Goal: Task Accomplishment & Management: Use online tool/utility

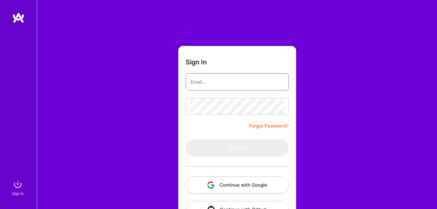
type input "[EMAIL_ADDRESS][DOMAIN_NAME]"
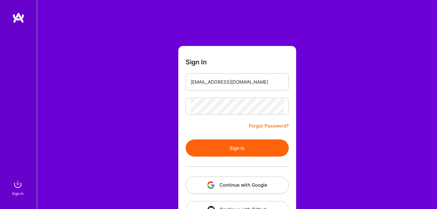
click at [213, 147] on button "Sign In" at bounding box center [237, 148] width 103 height 17
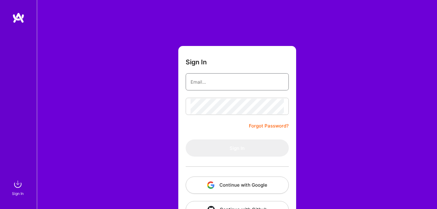
type input "ferrerfc@gmail.com"
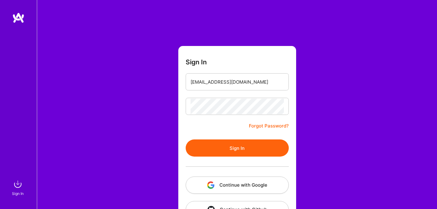
click at [213, 147] on button "Sign In" at bounding box center [237, 148] width 103 height 17
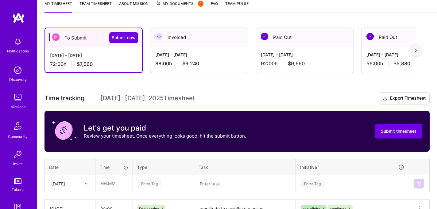
click at [10, 31] on div "Notifications Discovery Missions Community Invite Tokens A.Guide" at bounding box center [18, 116] width 37 height 208
click at [12, 41] on img at bounding box center [18, 42] width 12 height 12
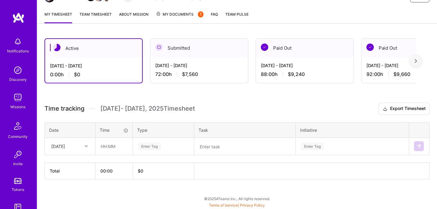
scroll to position [75, 0]
click at [115, 151] on input "text" at bounding box center [114, 146] width 37 height 16
type input "08:00"
click at [156, 150] on div "Enter Tag" at bounding box center [163, 147] width 60 height 16
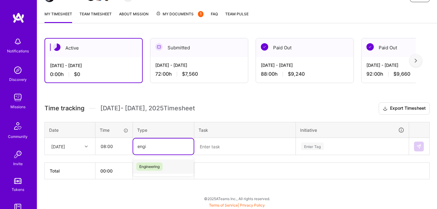
type input "engin"
click at [158, 163] on span "Engineering" at bounding box center [149, 167] width 26 height 8
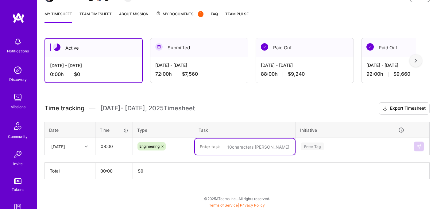
click at [217, 152] on textarea at bounding box center [245, 147] width 100 height 16
type textarea "amplitude to snowflake connection"
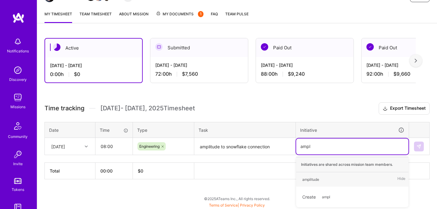
type input "ampli"
click at [309, 176] on div "amplitude" at bounding box center [310, 179] width 17 height 6
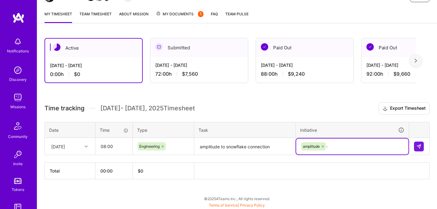
scroll to position [87, 0]
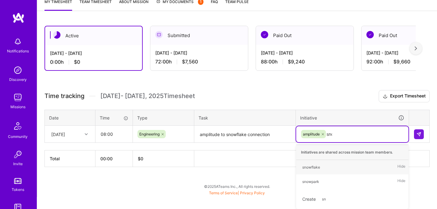
type input "snow"
click at [326, 168] on div "snowflake Hide" at bounding box center [352, 167] width 112 height 14
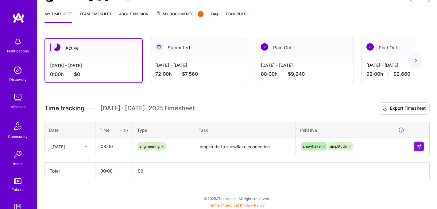
click at [415, 141] on td at bounding box center [419, 146] width 21 height 17
click at [415, 142] on button at bounding box center [419, 147] width 10 height 10
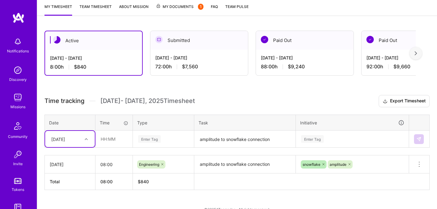
scroll to position [93, 0]
